Goal: Transaction & Acquisition: Book appointment/travel/reservation

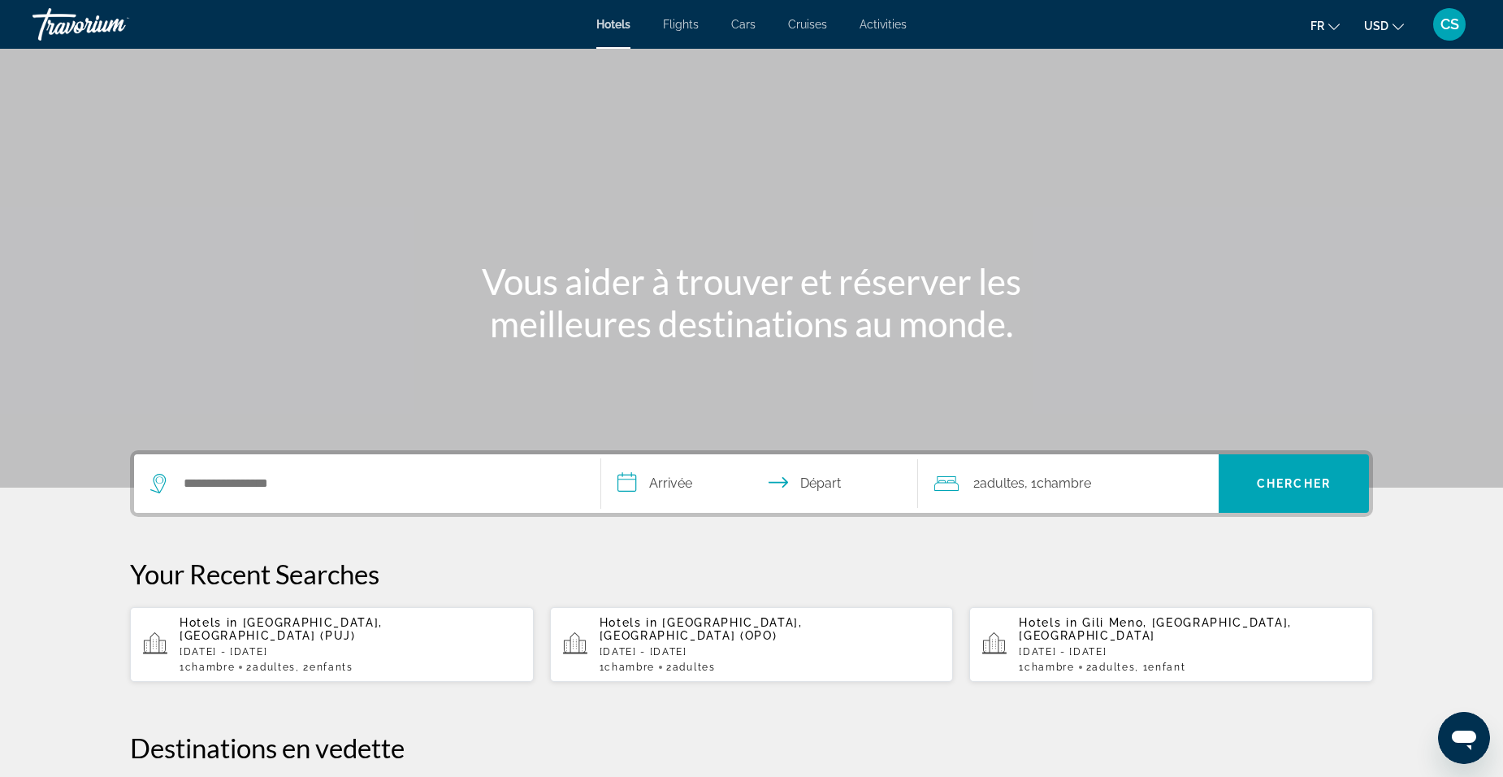
click at [1380, 31] on span "USD" at bounding box center [1376, 25] width 24 height 13
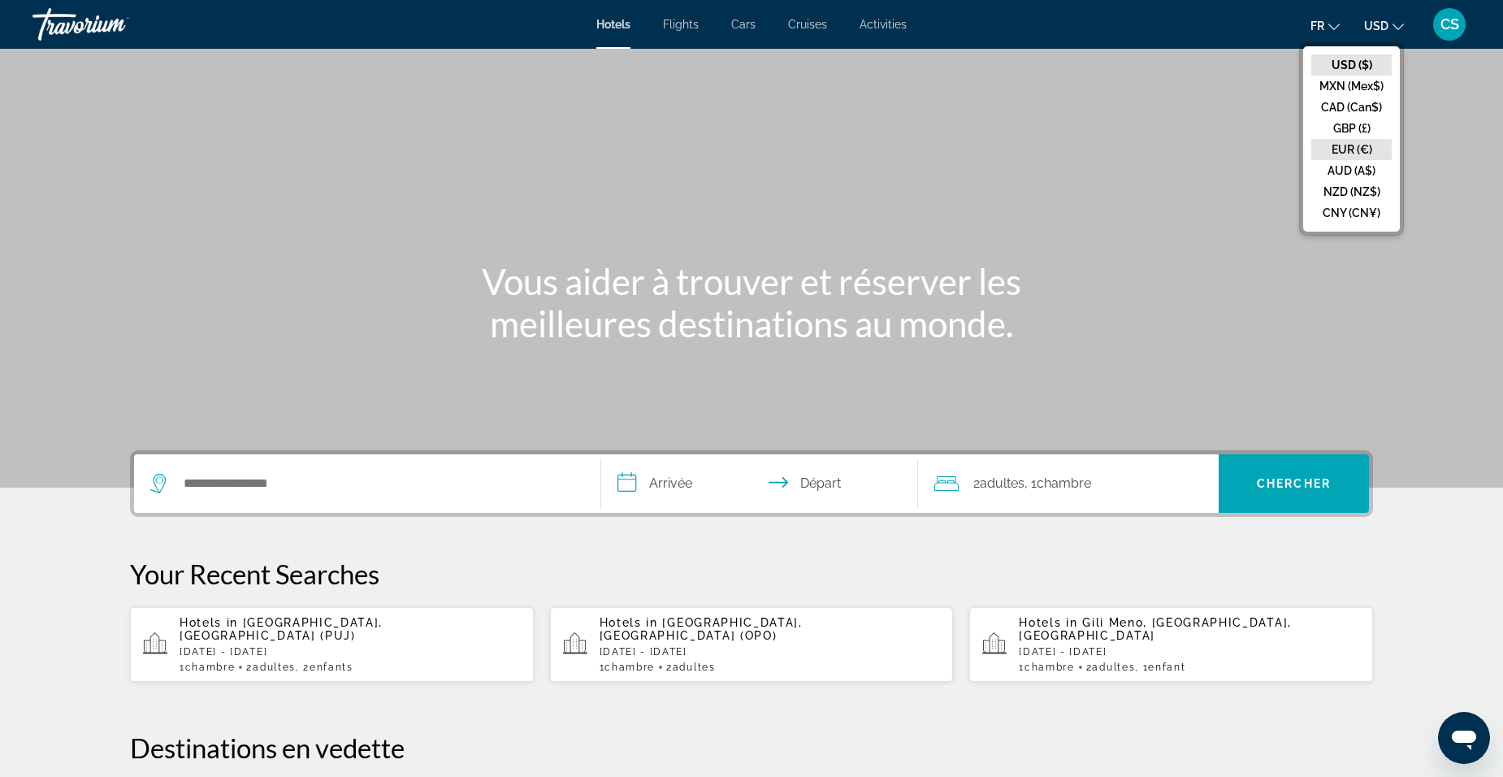
click at [1356, 154] on button "EUR (€)" at bounding box center [1351, 149] width 80 height 21
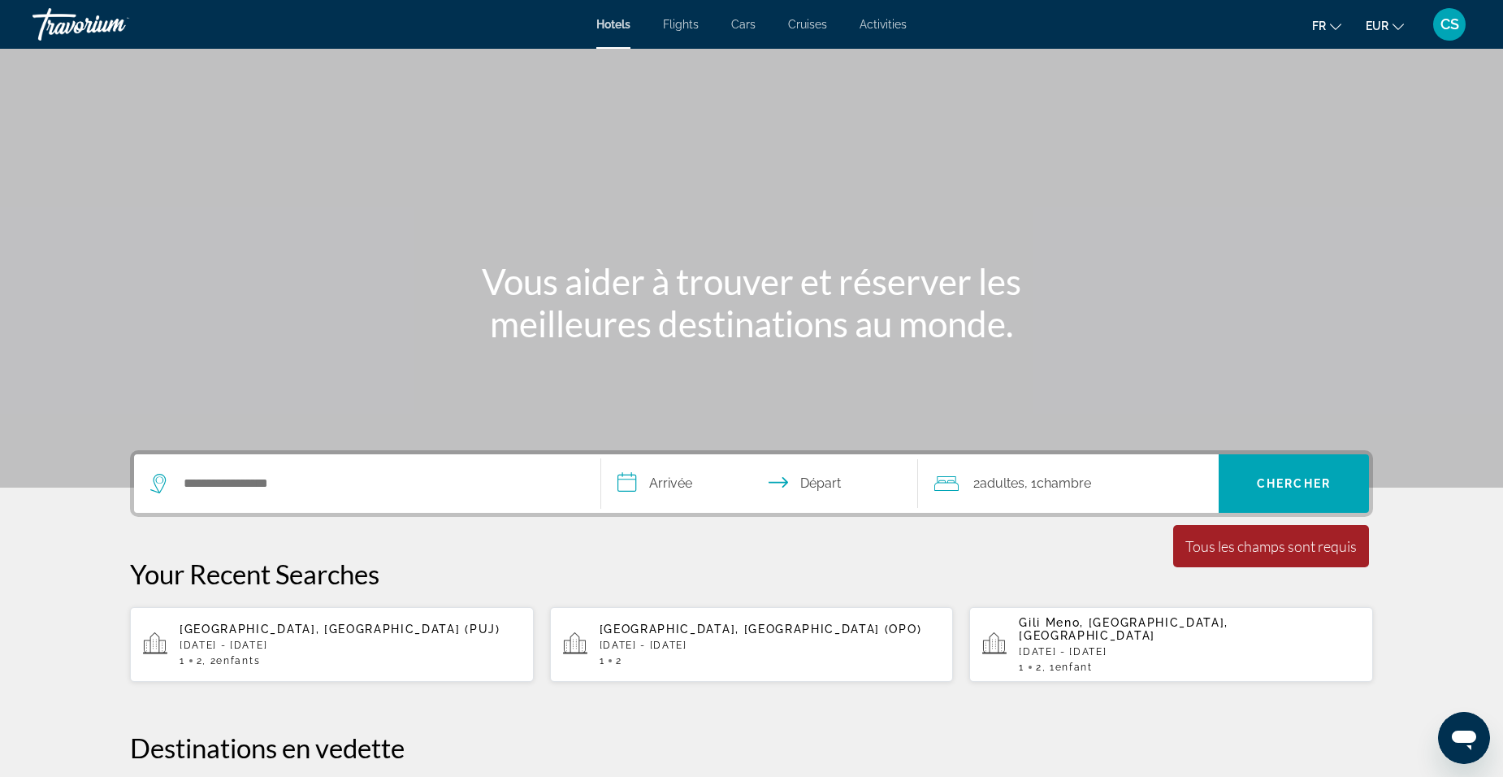
click at [1304, 24] on div "fr English Español Français Italiano Português русский EUR USD ($) MXN (Mex$) C…" at bounding box center [1197, 24] width 548 height 34
click at [1321, 27] on span "fr" at bounding box center [1319, 25] width 14 height 13
click at [1293, 99] on button "Français" at bounding box center [1293, 107] width 72 height 21
click at [409, 479] on input "Search hotel destination" at bounding box center [379, 483] width 394 height 24
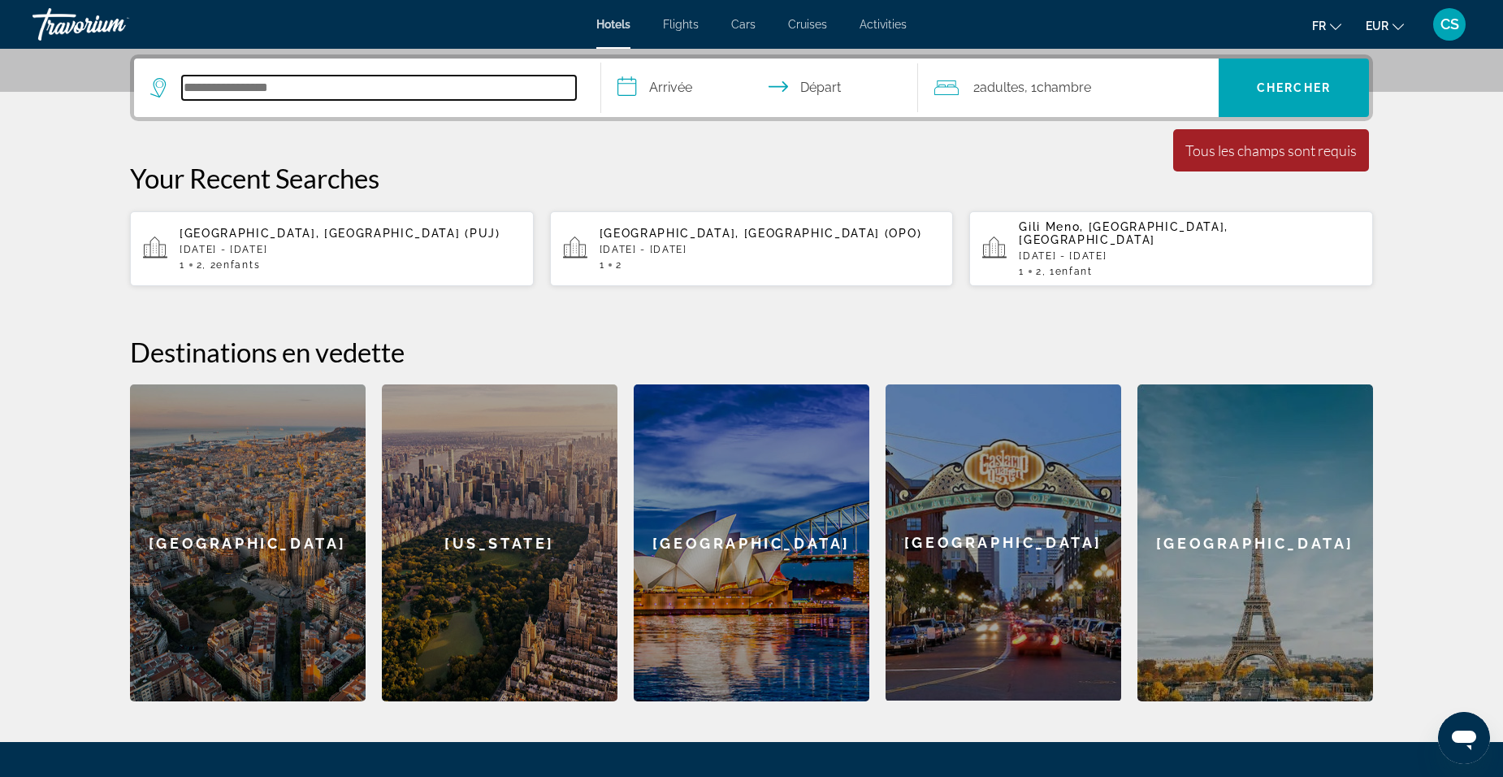
scroll to position [397, 0]
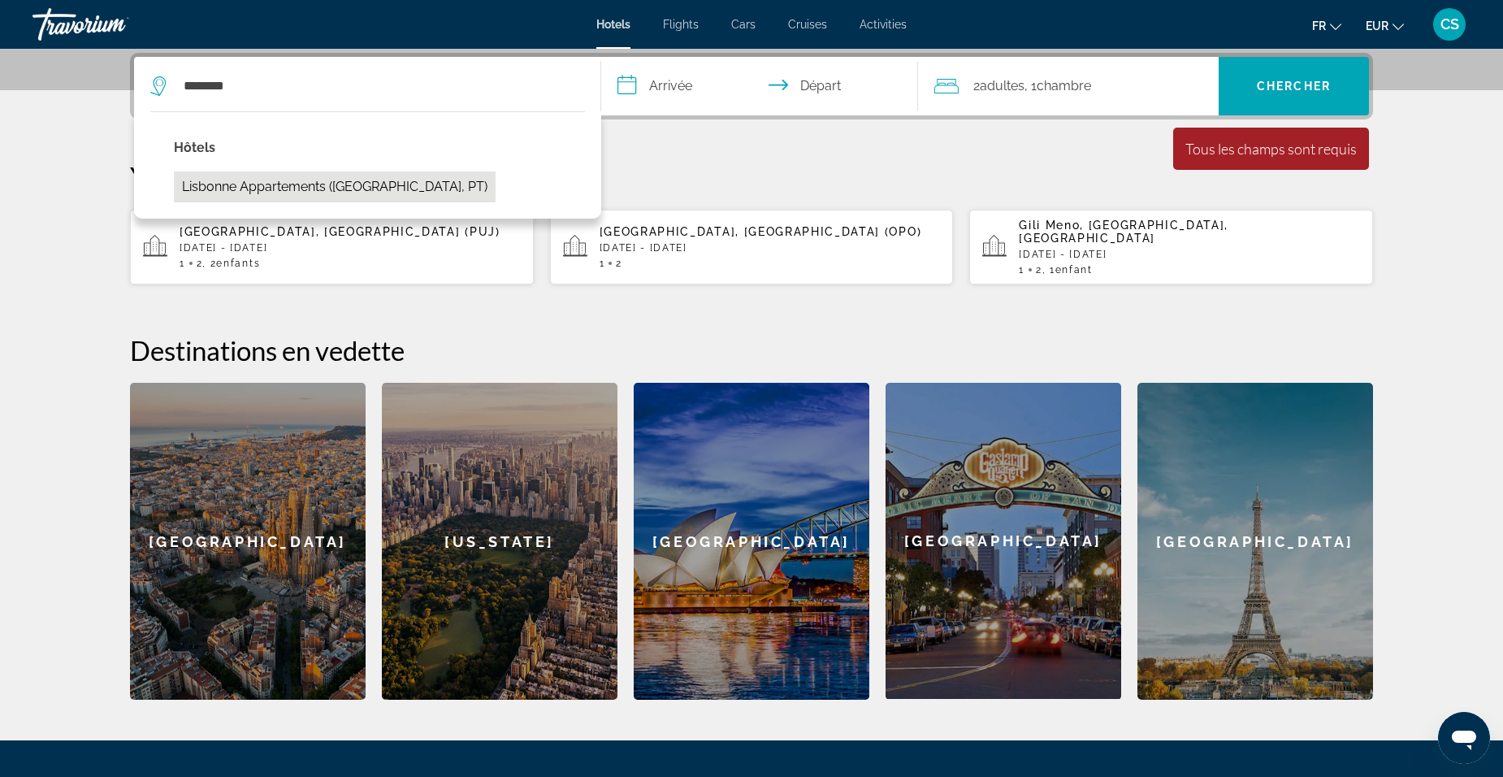
click at [238, 181] on button "Lisbonne Appartements ([GEOGRAPHIC_DATA], PT)" at bounding box center [335, 186] width 322 height 31
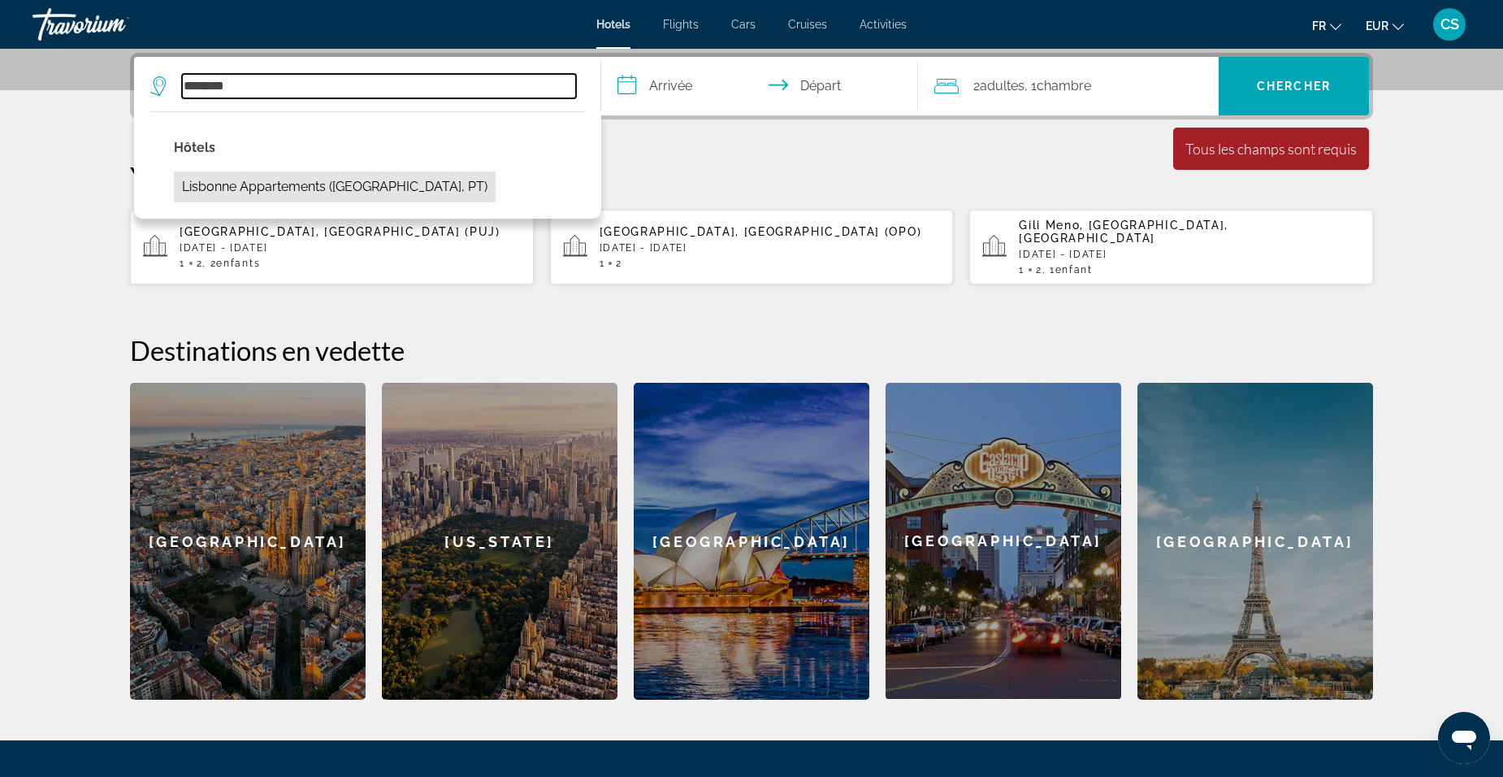
type input "**********"
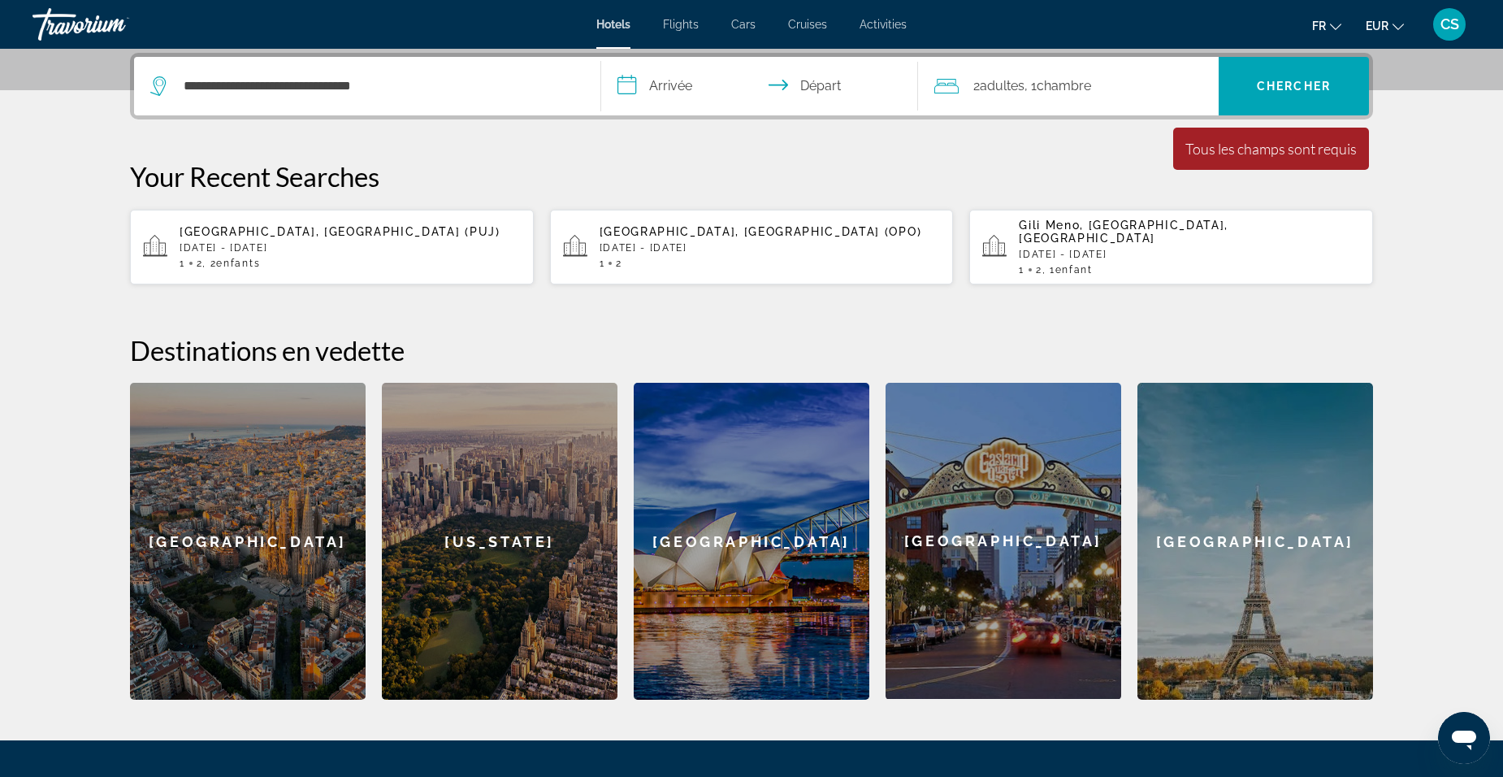
drag, startPoint x: 678, startPoint y: 96, endPoint x: 754, endPoint y: 147, distance: 91.9
click at [678, 97] on input "**********" at bounding box center [762, 88] width 323 height 63
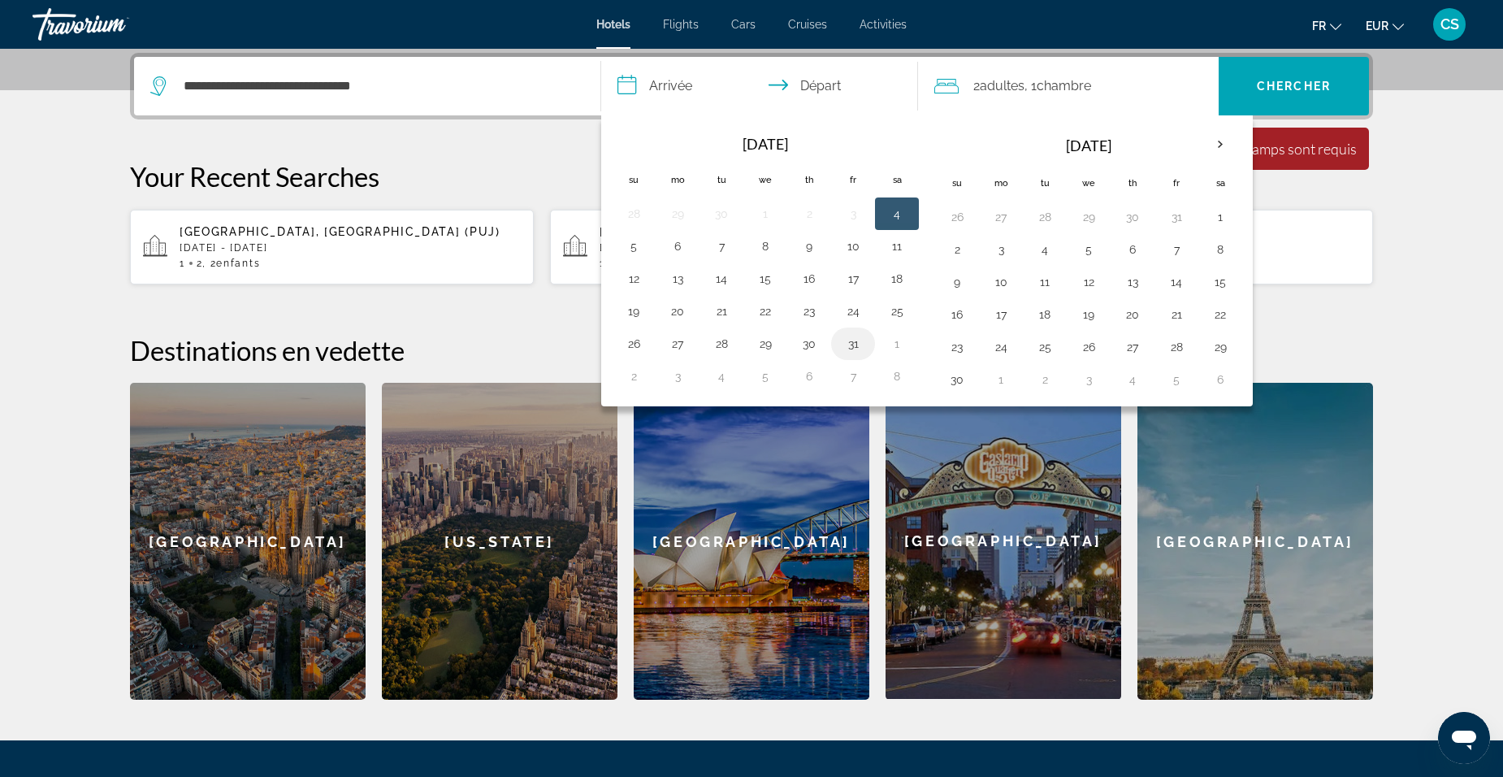
click at [852, 345] on button "31" at bounding box center [853, 343] width 26 height 23
click at [897, 344] on button "1" at bounding box center [897, 343] width 26 height 23
type input "**********"
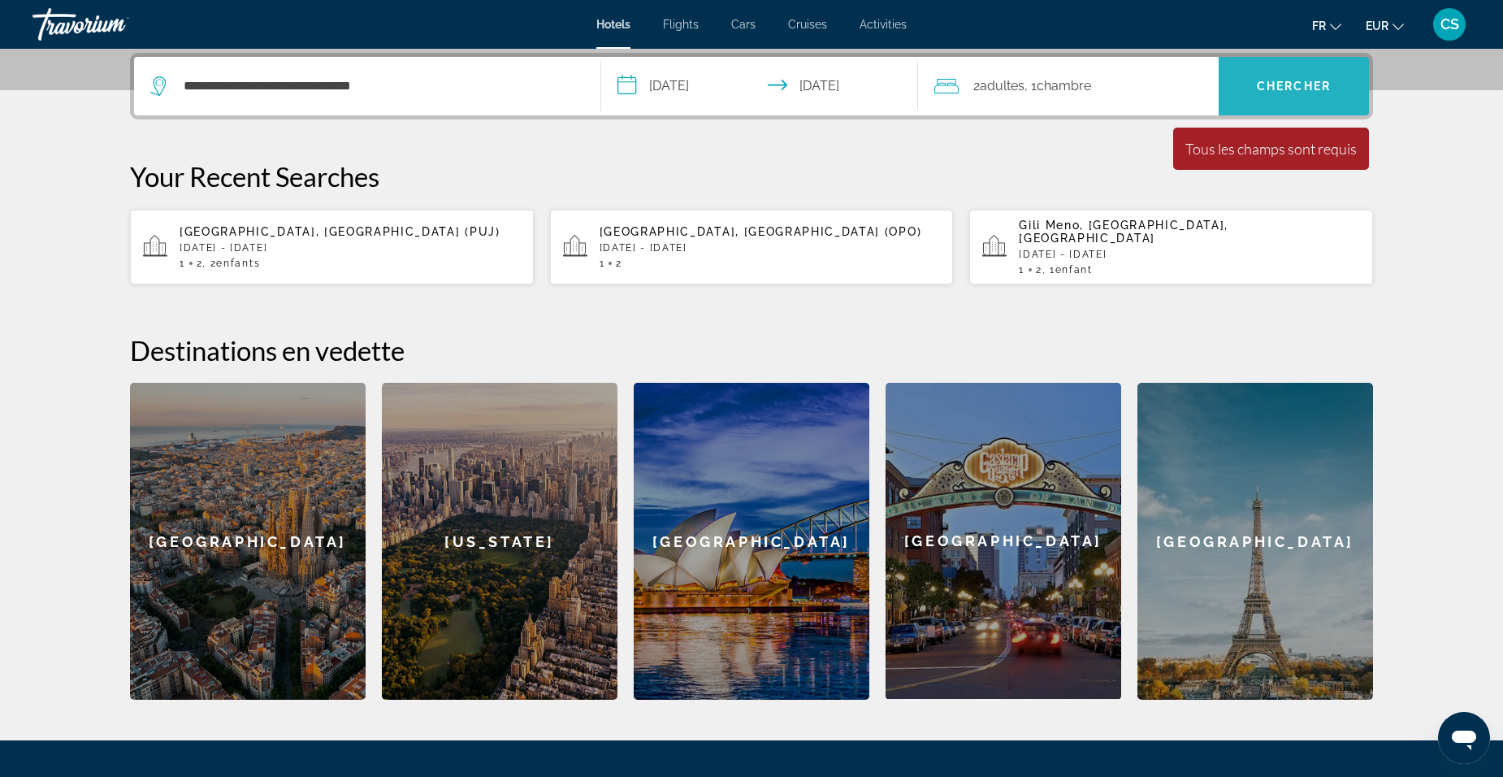
click at [1284, 86] on span "Chercher" at bounding box center [1294, 86] width 74 height 13
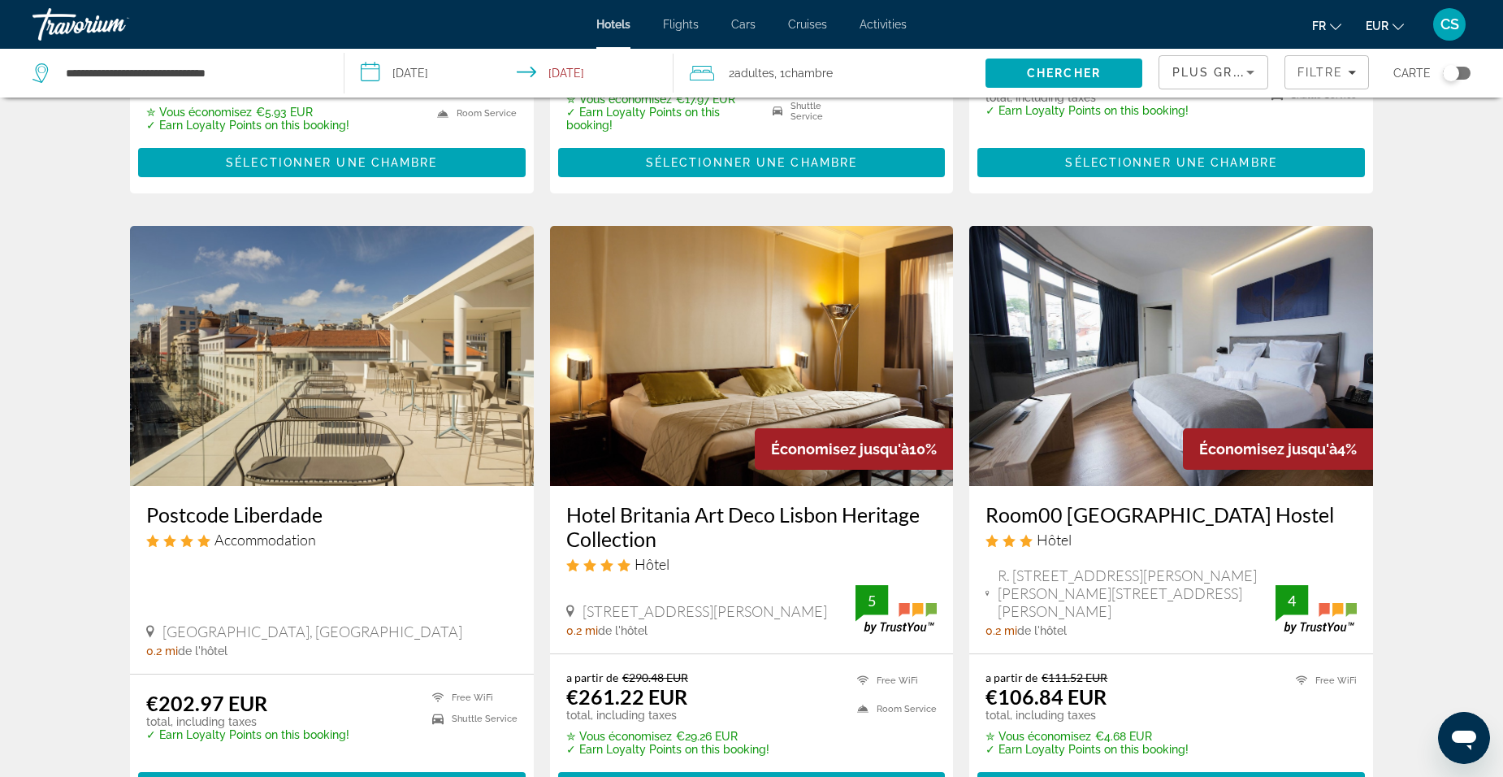
scroll to position [569, 0]
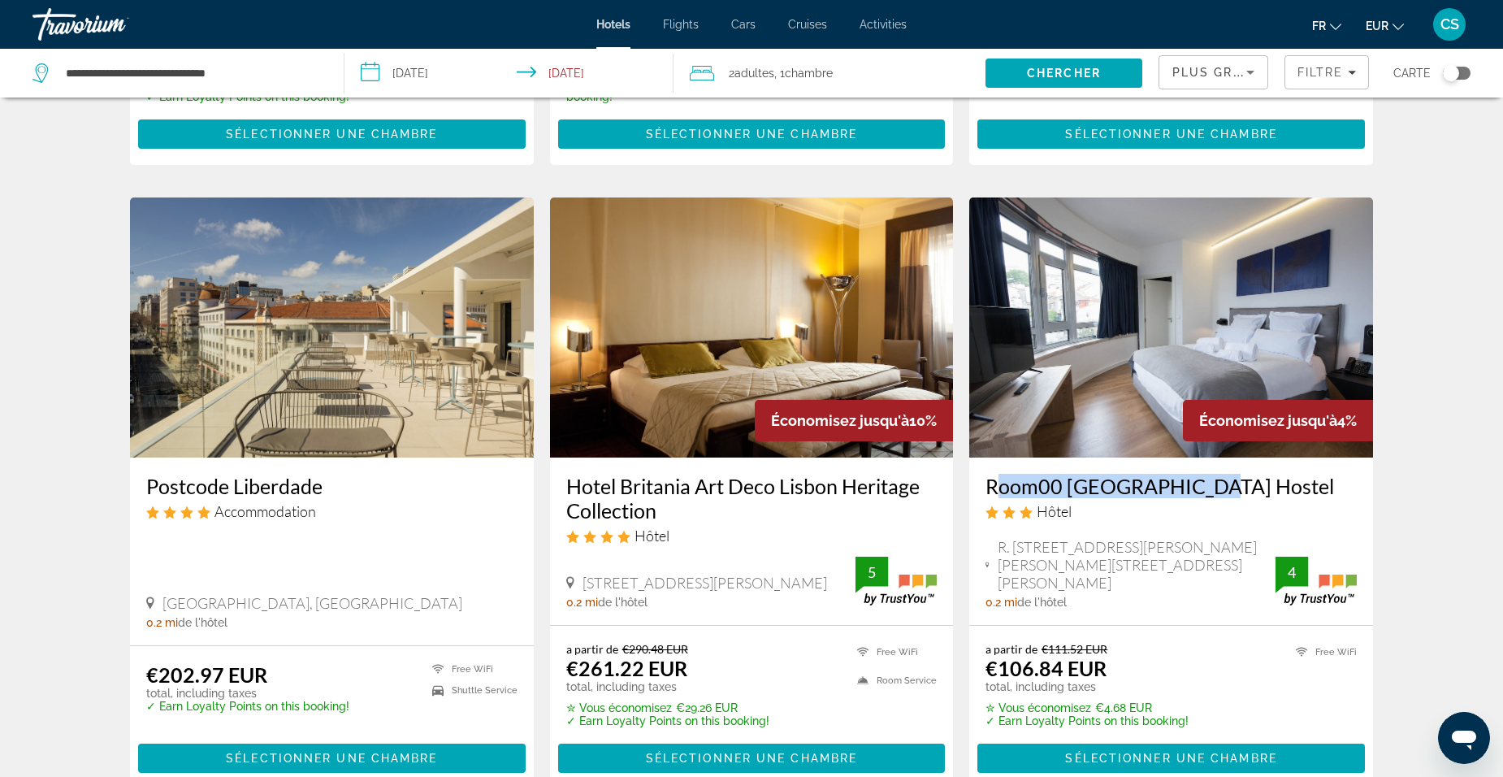
drag, startPoint x: 979, startPoint y: 492, endPoint x: 1193, endPoint y: 496, distance: 214.5
click at [1193, 496] on div "Room00 [GEOGRAPHIC_DATA] Hostel Hôtel [PERSON_NAME] [PERSON_NAME] 1 1150 228 [G…" at bounding box center [1171, 540] width 404 height 167
drag, startPoint x: 1193, startPoint y: 496, endPoint x: 1155, endPoint y: 496, distance: 38.2
copy h3 "Room00 [GEOGRAPHIC_DATA] Hostel"
click at [1025, 478] on h3 "Room00 [GEOGRAPHIC_DATA] Hostel" at bounding box center [1170, 486] width 371 height 24
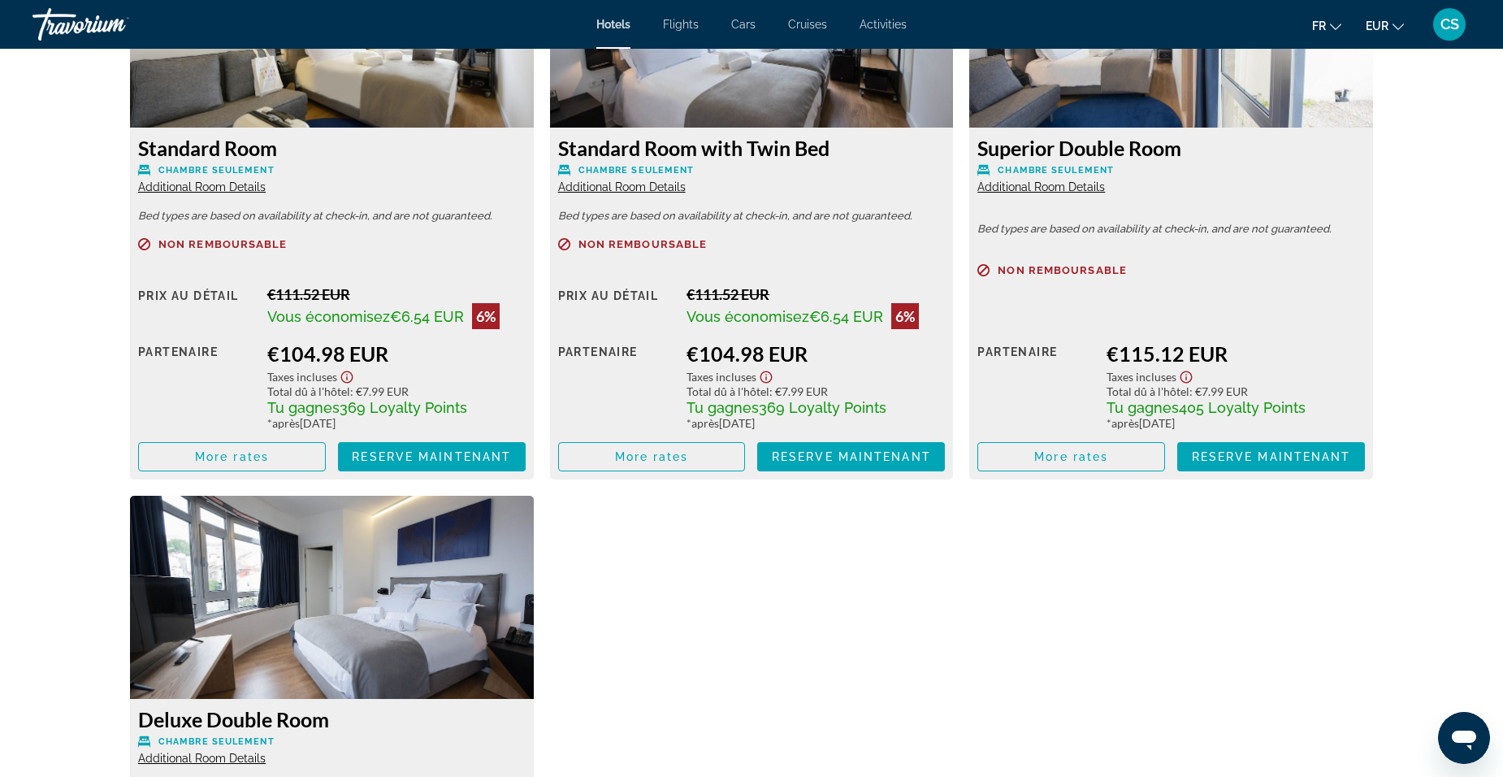
scroll to position [2275, 0]
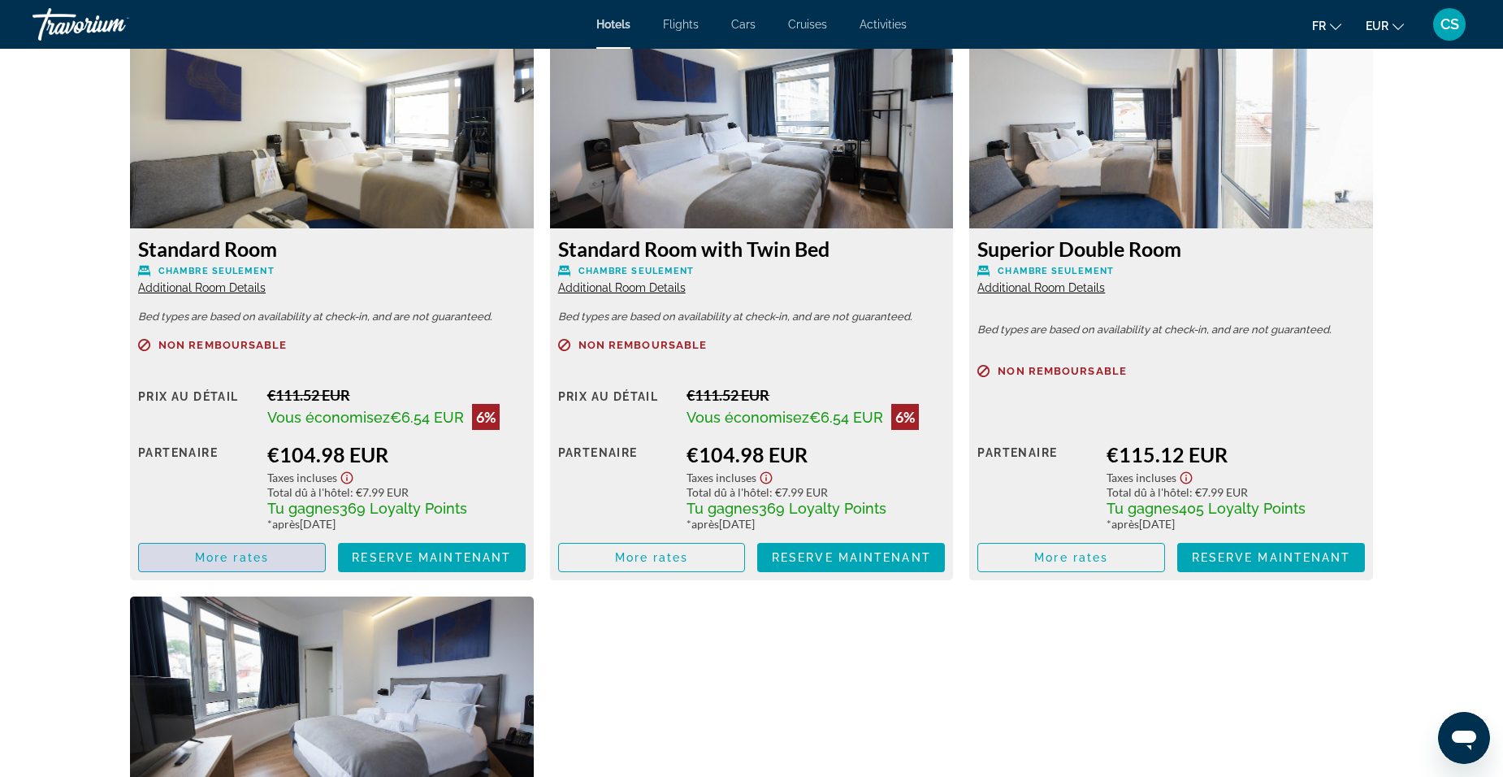
click at [292, 559] on span "Main content" at bounding box center [232, 557] width 186 height 39
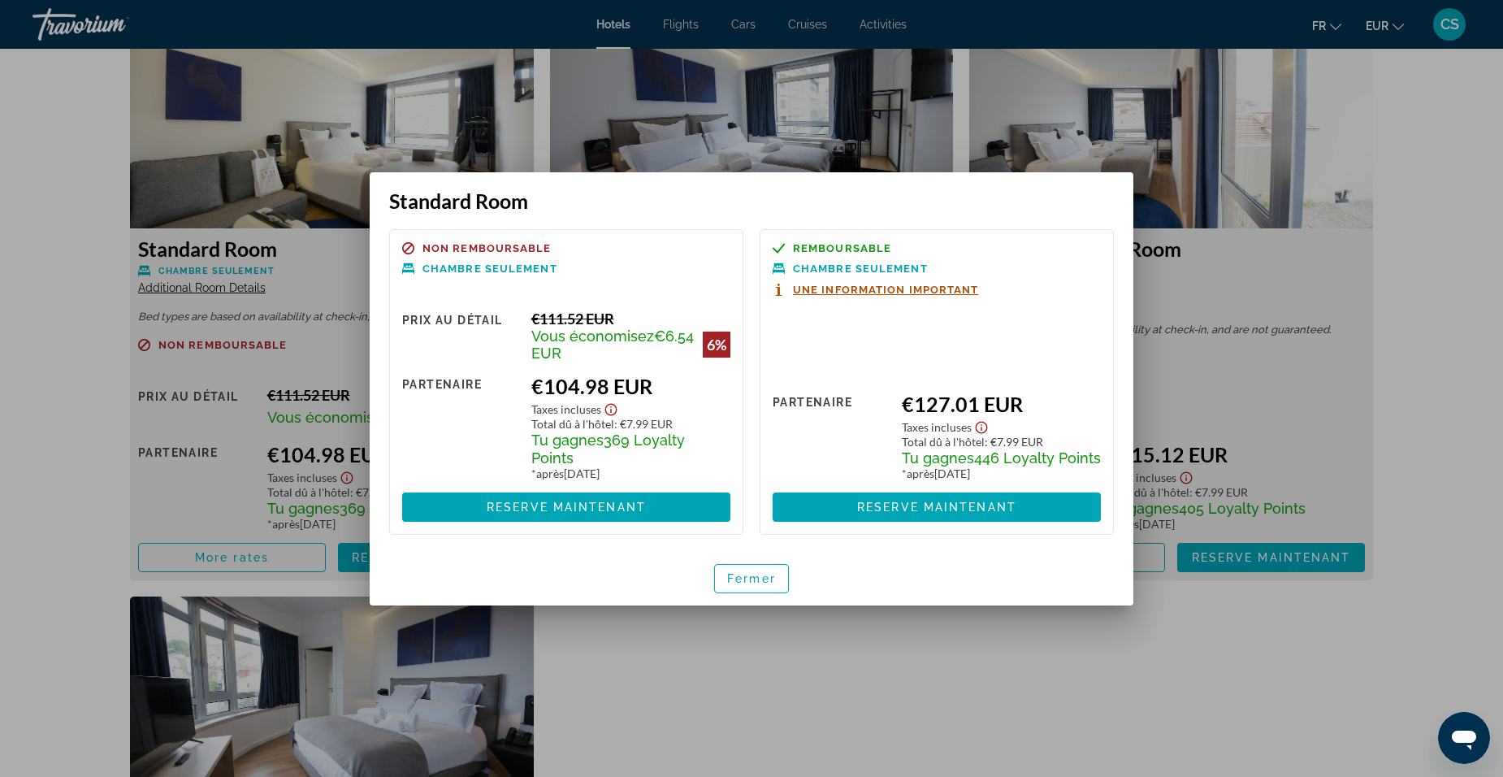
click at [19, 229] on div at bounding box center [751, 388] width 1503 height 777
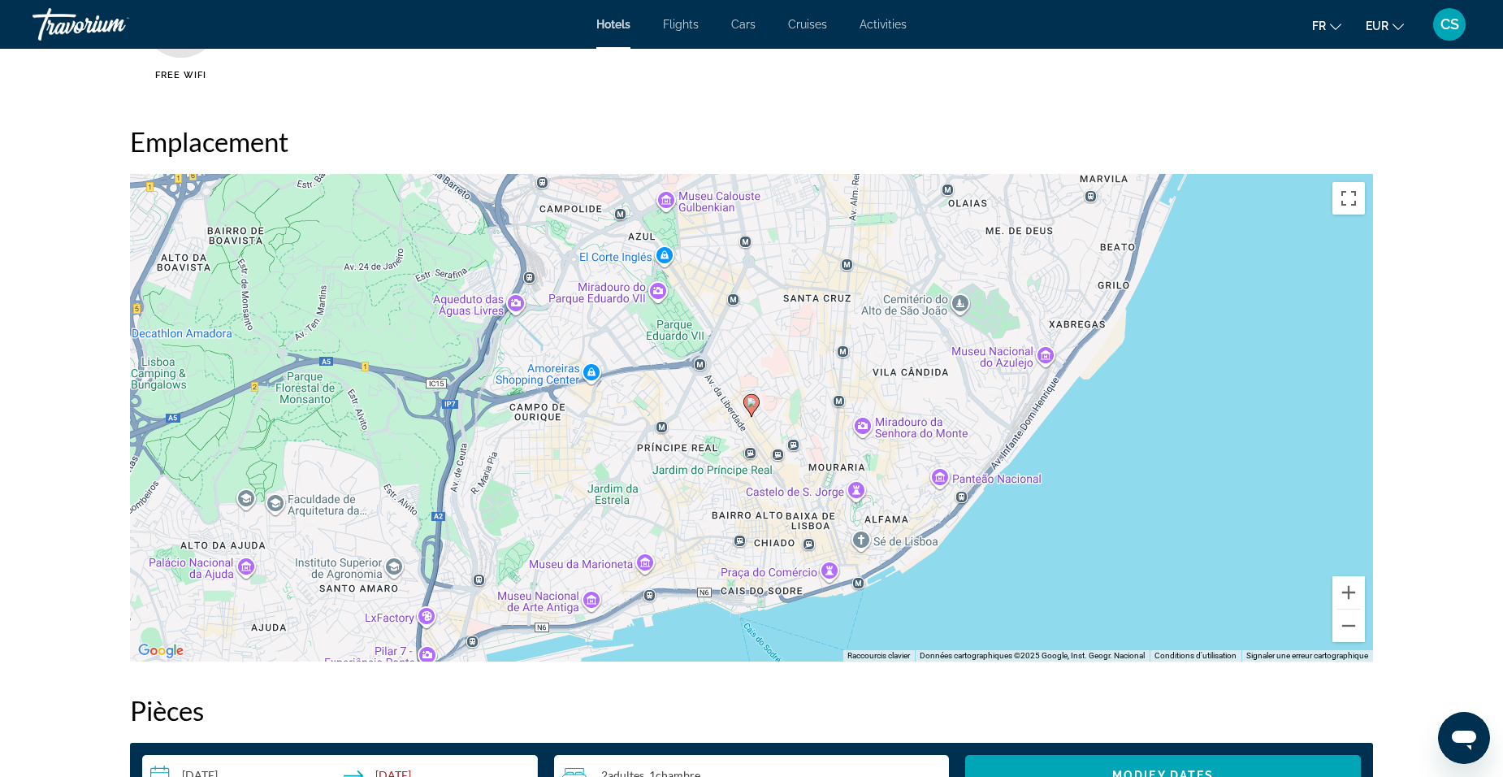
scroll to position [1381, 0]
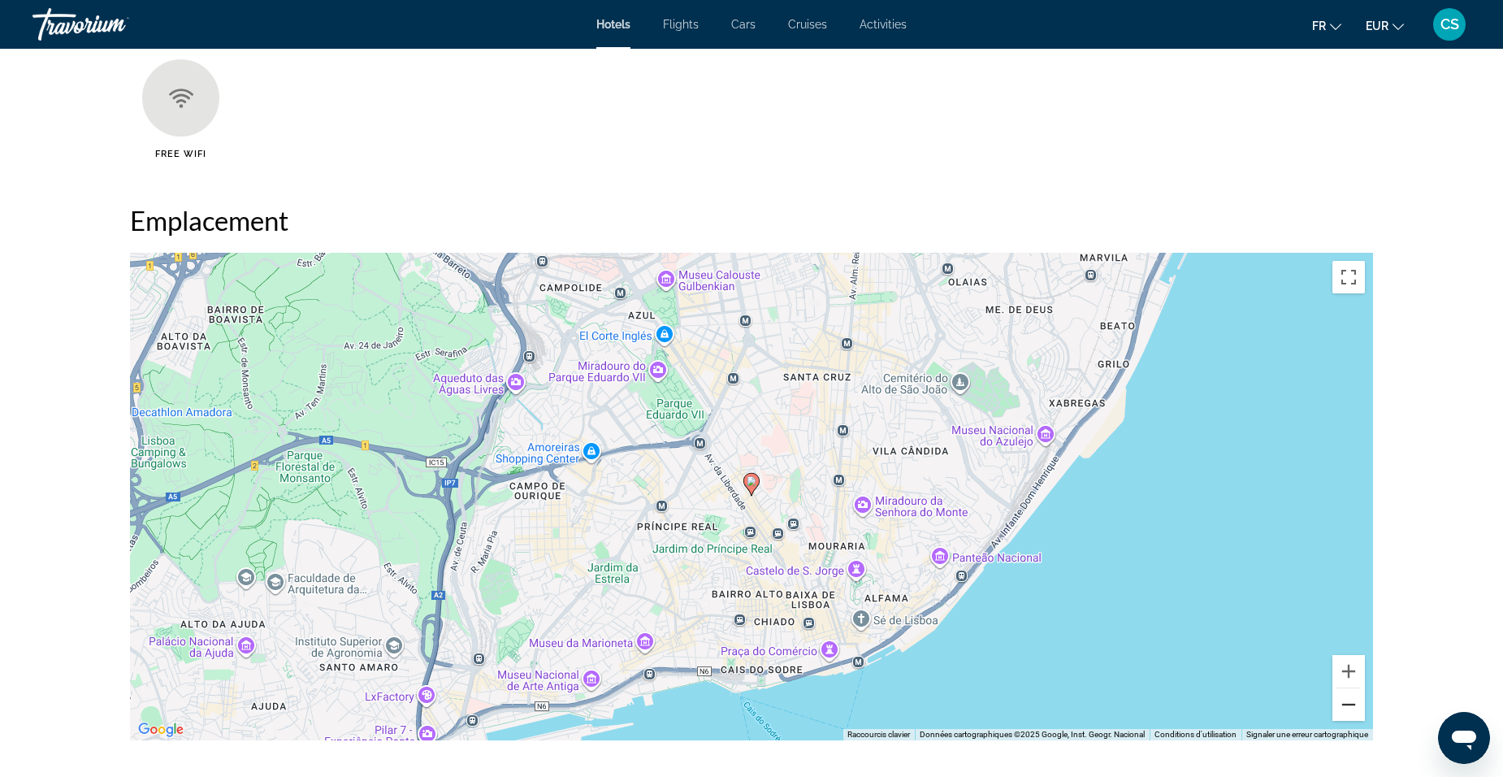
click at [1339, 700] on button "Zoom arrière" at bounding box center [1348, 704] width 32 height 32
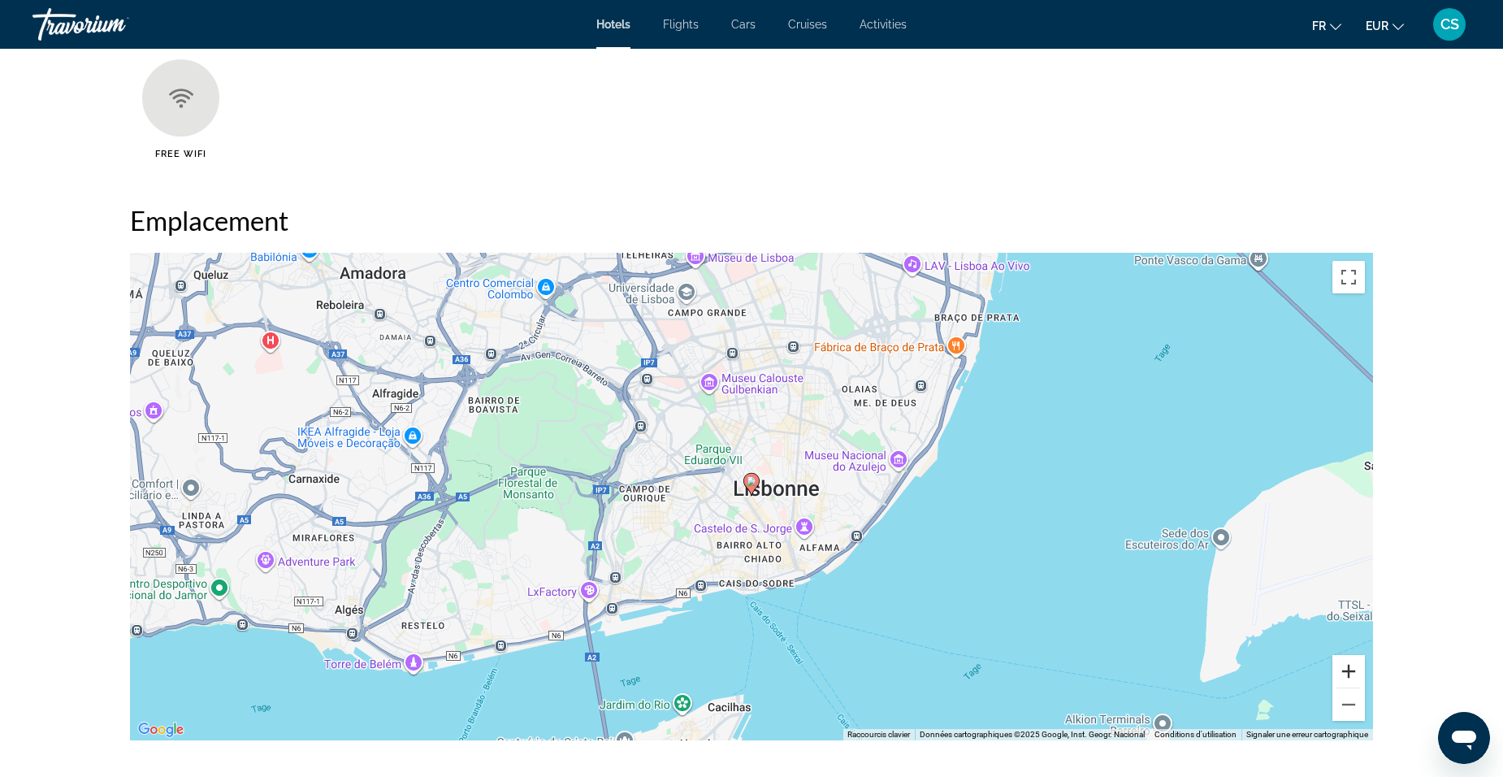
click at [1341, 667] on button "Zoom avant" at bounding box center [1348, 671] width 32 height 32
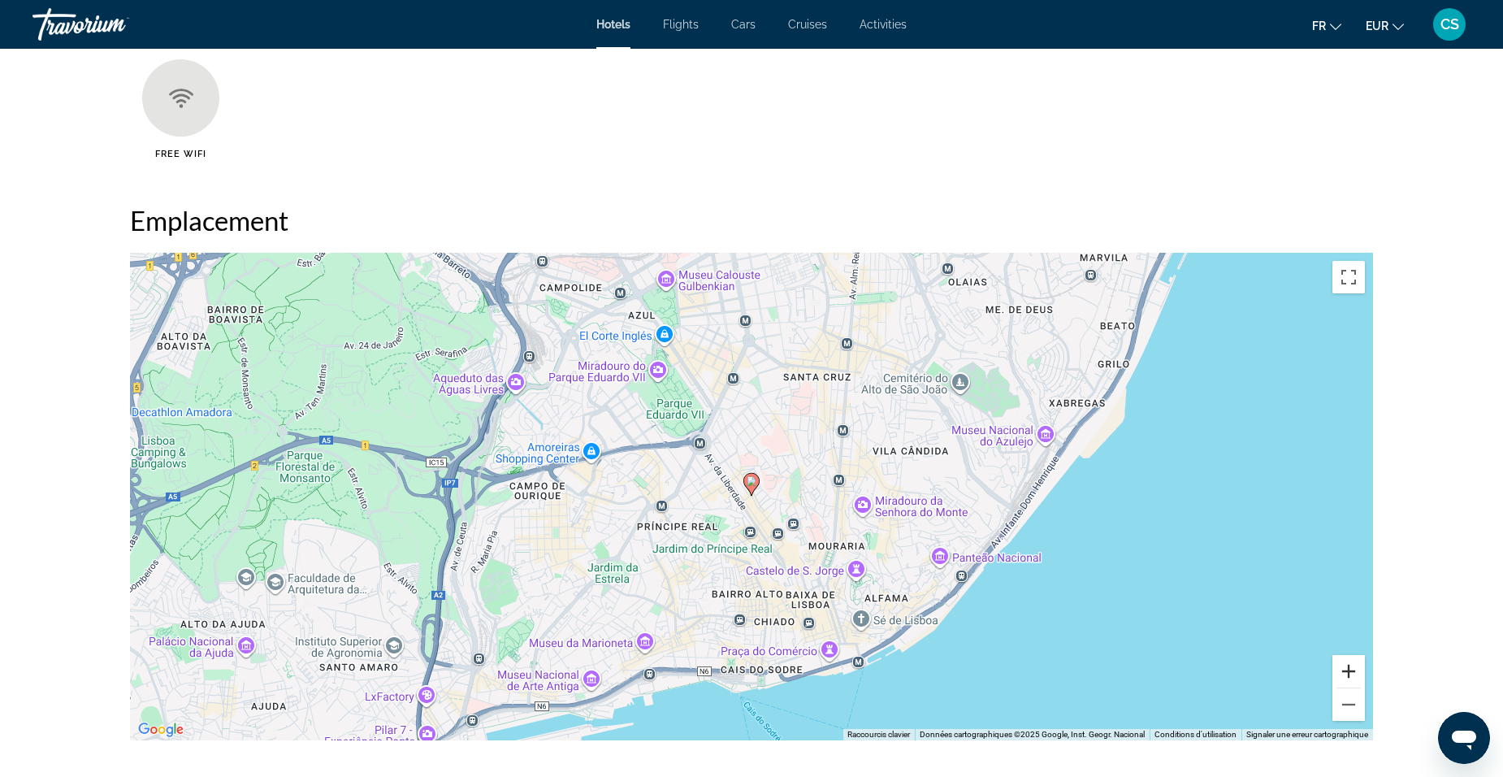
click at [1341, 665] on button "Zoom avant" at bounding box center [1348, 671] width 32 height 32
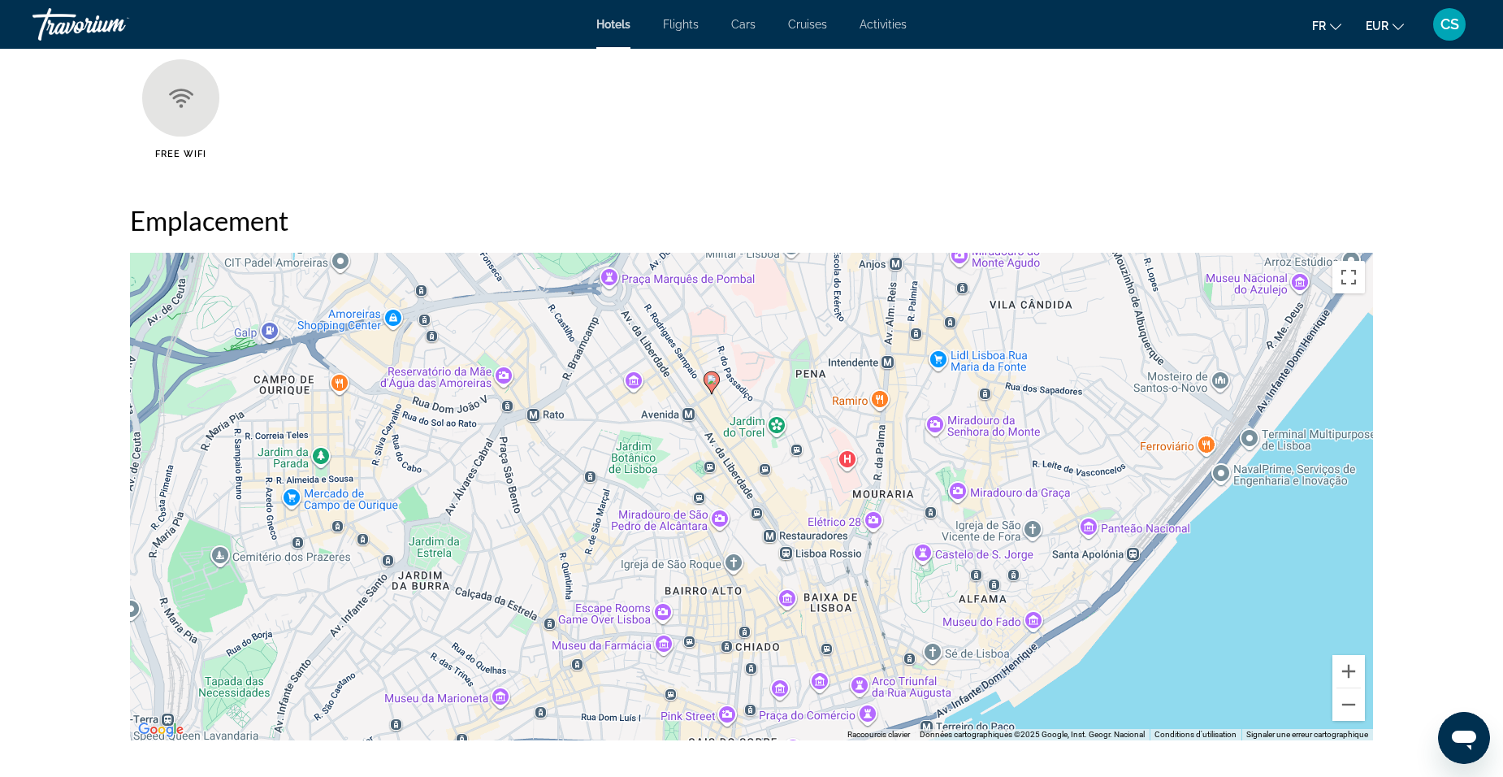
drag, startPoint x: 1206, startPoint y: 590, endPoint x: 1166, endPoint y: 487, distance: 110.6
click at [1166, 487] on div "Pour activer le glissement avec le clavier, appuyez sur Alt+Entrée. Une fois ce…" at bounding box center [751, 496] width 1243 height 487
